Goal: Task Accomplishment & Management: Use online tool/utility

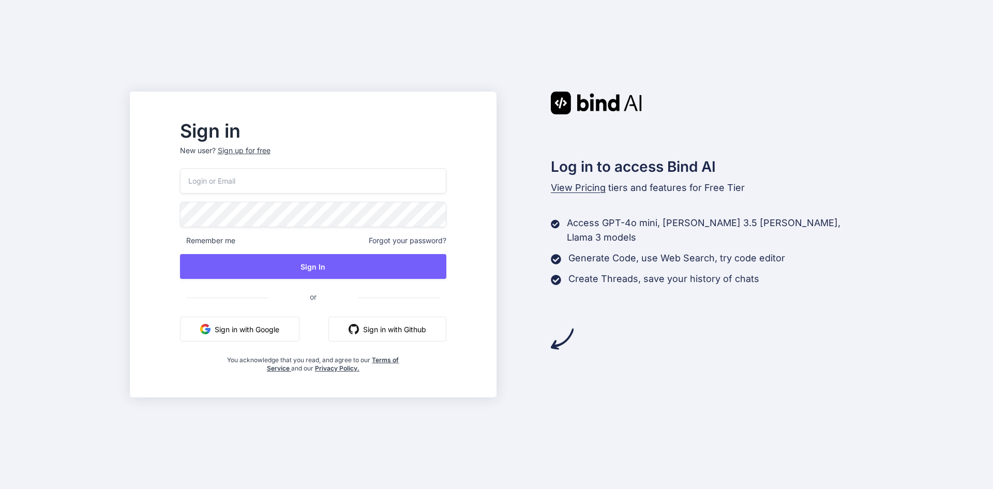
click at [238, 176] on input "email" at bounding box center [313, 180] width 266 height 25
type input "tognolli@kpnmail.nl"
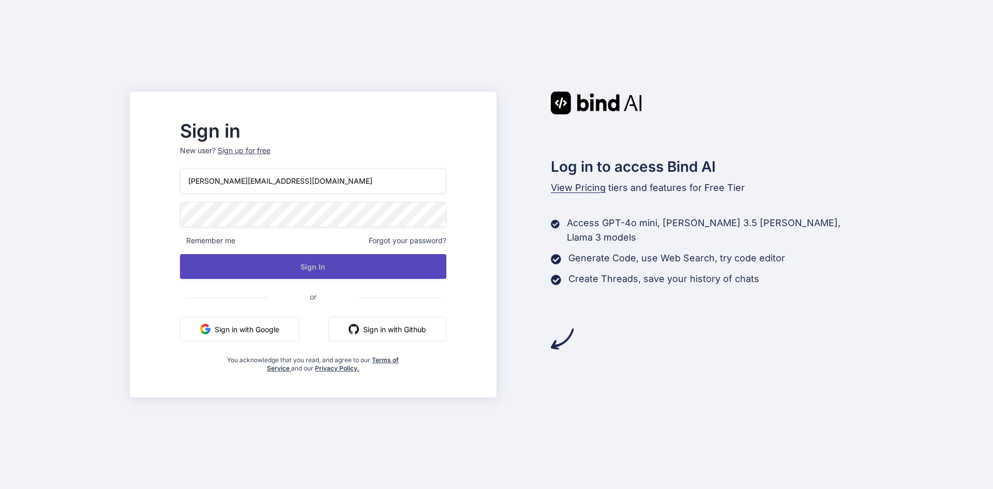
click at [353, 270] on button "Sign In" at bounding box center [313, 266] width 266 height 25
